Goal: Task Accomplishment & Management: Use online tool/utility

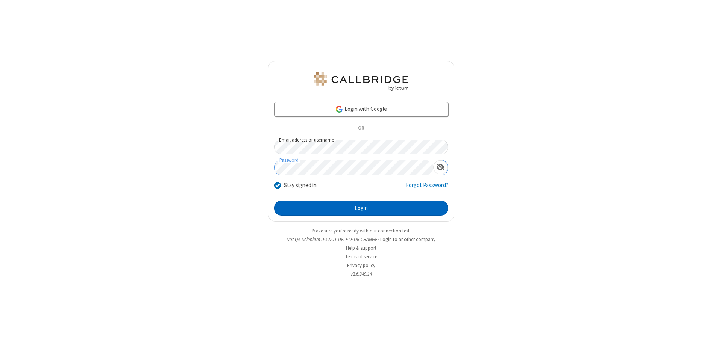
click at [361, 208] on button "Login" at bounding box center [361, 208] width 174 height 15
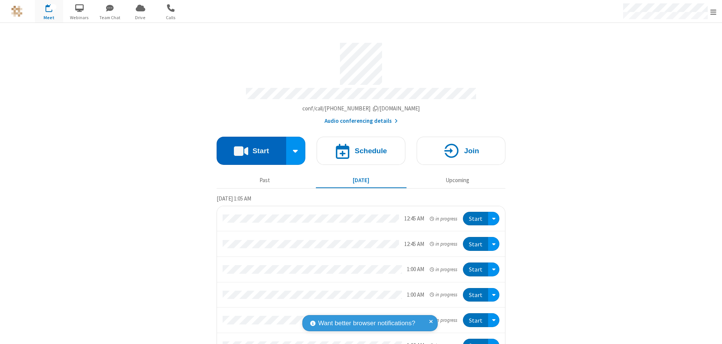
click at [248, 147] on button "Start" at bounding box center [252, 151] width 70 height 28
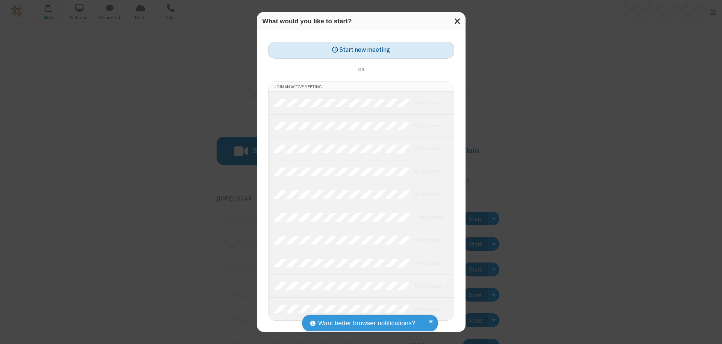
click at [361, 50] on button "Start new meeting" at bounding box center [361, 50] width 186 height 17
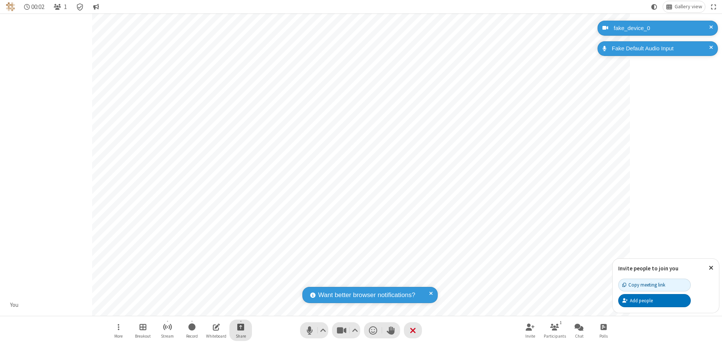
click at [241, 327] on span "Start sharing" at bounding box center [240, 327] width 7 height 9
click at [210, 309] on span "Share my screen" at bounding box center [210, 309] width 9 height 6
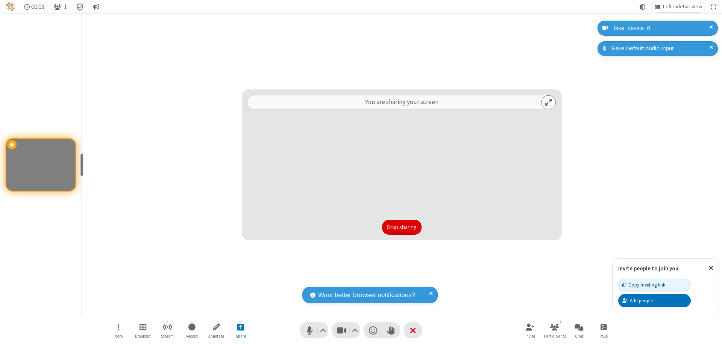
click at [402, 227] on button "Stop sharing" at bounding box center [401, 227] width 39 height 15
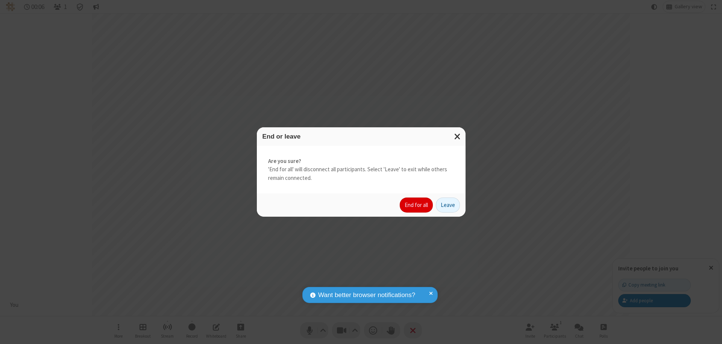
click at [417, 205] on button "End for all" at bounding box center [416, 205] width 33 height 15
